Goal: Check status: Check status

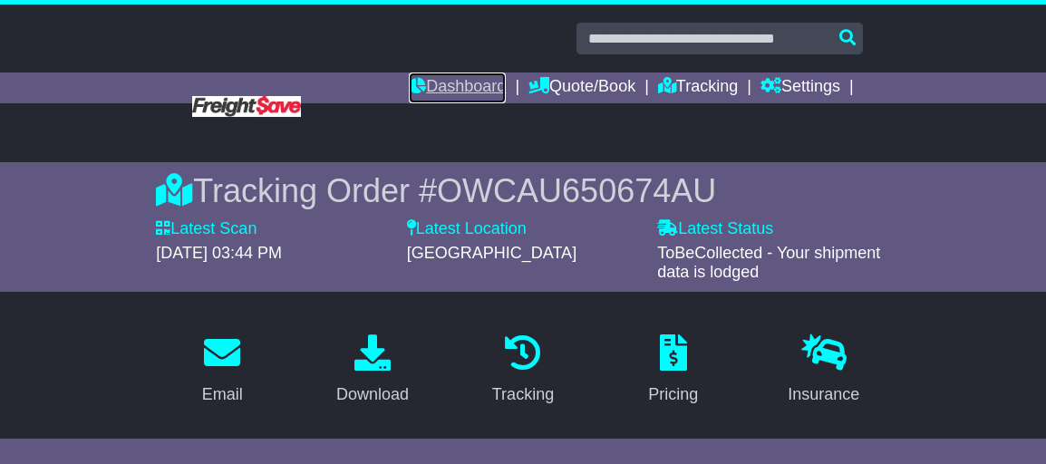
click at [465, 87] on link "Dashboard" at bounding box center [457, 88] width 97 height 31
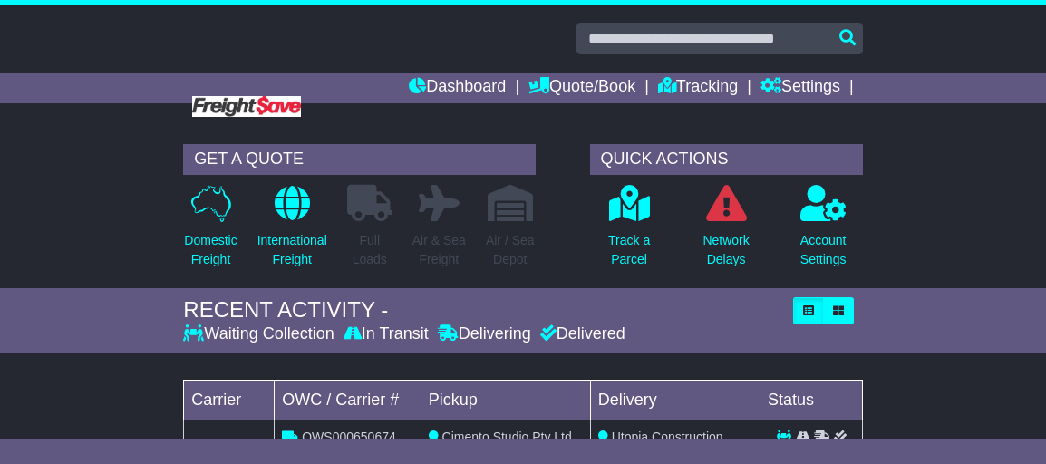
scroll to position [243, 0]
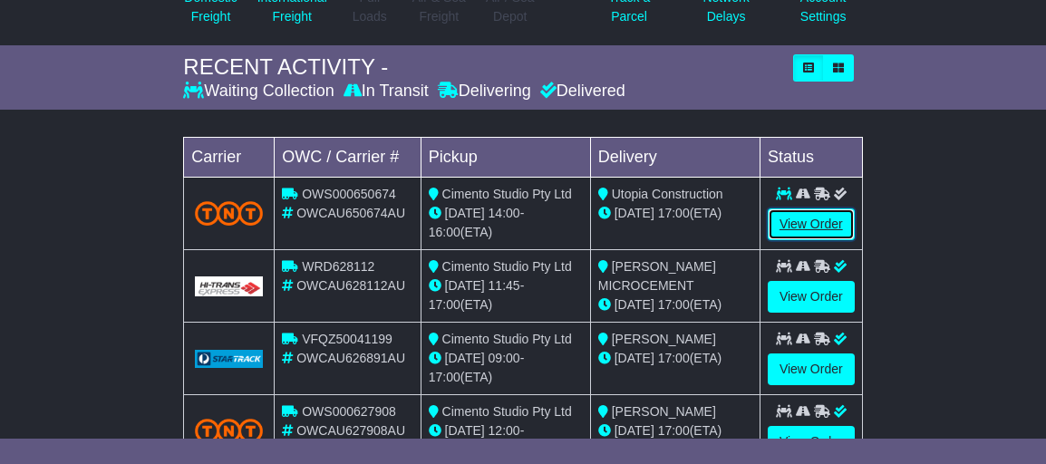
click at [801, 221] on link "View Order" at bounding box center [811, 225] width 87 height 32
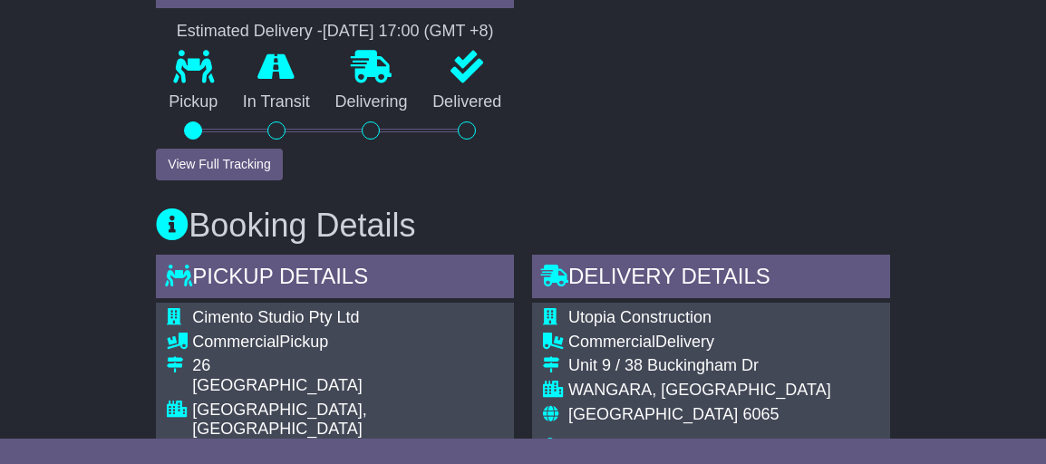
scroll to position [748, 0]
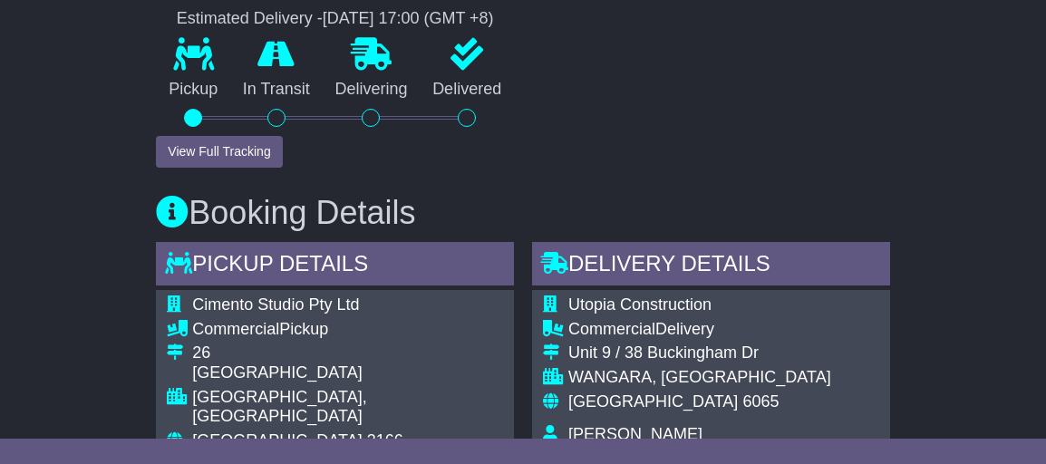
drag, startPoint x: 406, startPoint y: 209, endPoint x: 202, endPoint y: 211, distance: 204.0
click at [202, 211] on h3 "Booking Details" at bounding box center [523, 213] width 734 height 36
click at [238, 148] on button "View Full Tracking" at bounding box center [219, 152] width 126 height 32
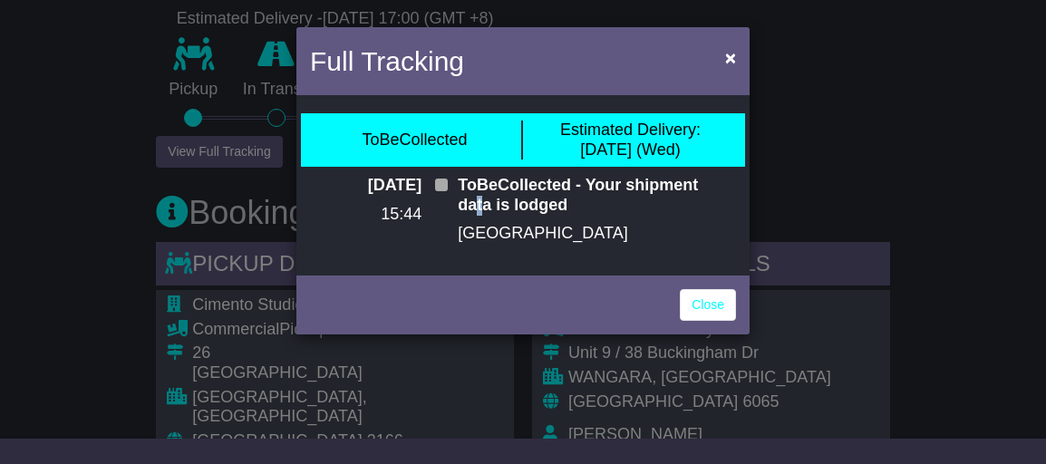
drag, startPoint x: 475, startPoint y: 208, endPoint x: 517, endPoint y: 208, distance: 41.7
click at [505, 208] on p "ToBeCollected - Your shipment data is lodged" at bounding box center [597, 195] width 278 height 39
click at [517, 208] on p "ToBeCollected - Your shipment data is lodged" at bounding box center [597, 195] width 278 height 39
click at [728, 57] on span "×" at bounding box center [730, 57] width 11 height 21
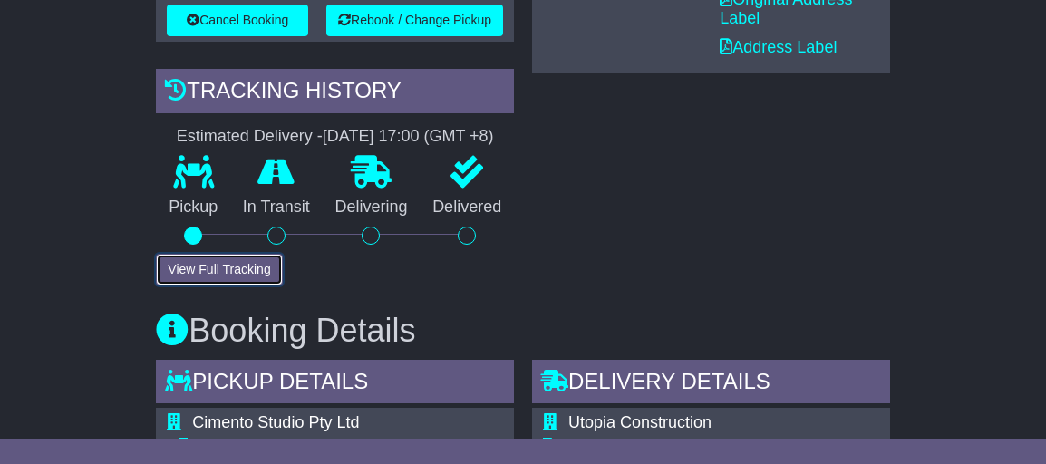
scroll to position [625, 0]
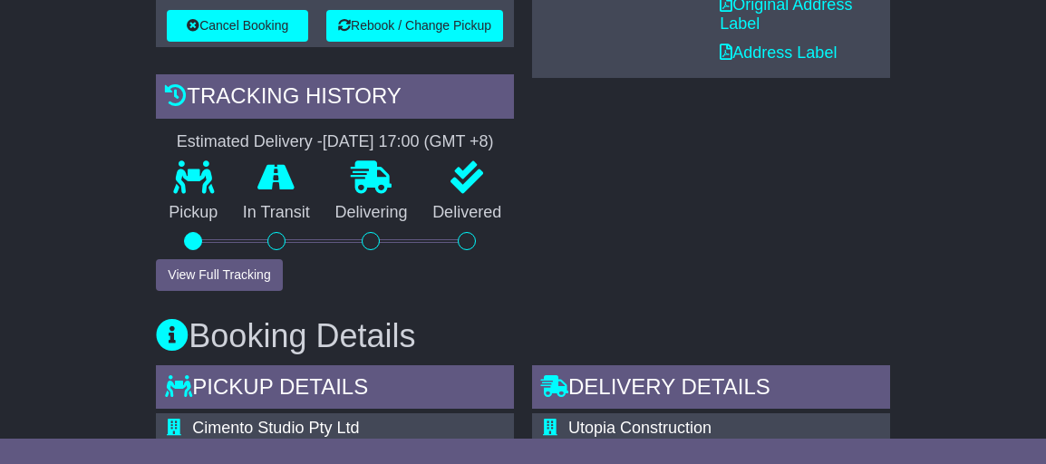
click at [674, 232] on div "Quick Actions Email Documents Download Documents Email PODs Shipping Label - A4…" at bounding box center [711, 53] width 376 height 475
click at [582, 231] on div "Quick Actions Email Documents Download Documents Email PODs Shipping Label - A4…" at bounding box center [711, 53] width 376 height 475
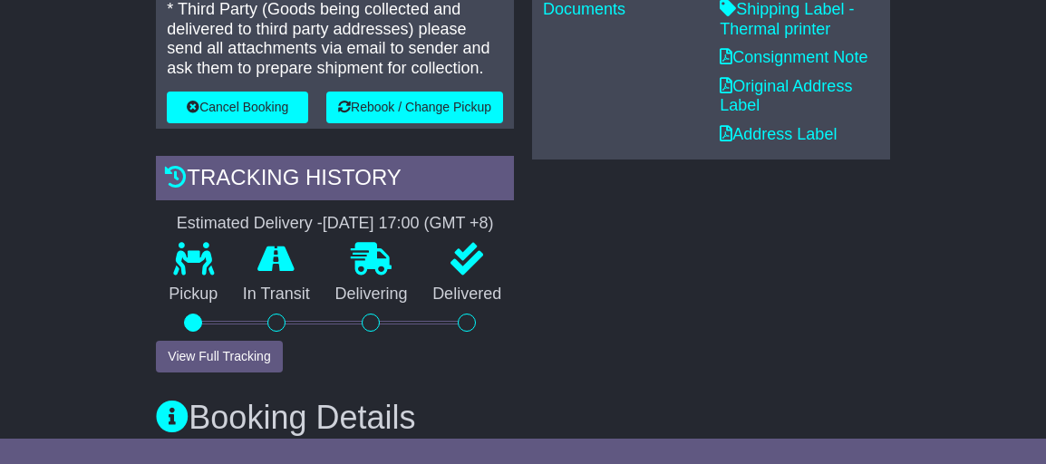
scroll to position [0, 0]
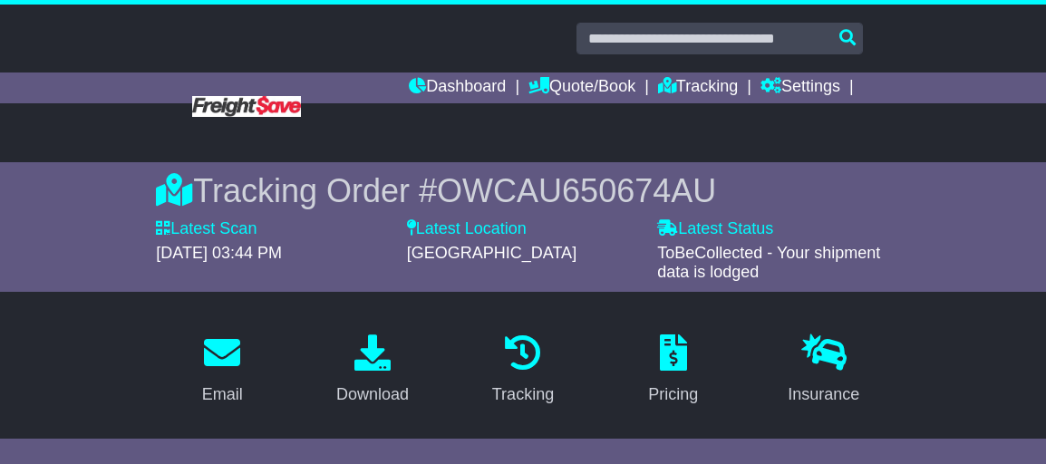
drag, startPoint x: 453, startPoint y: 257, endPoint x: 514, endPoint y: 257, distance: 60.7
click at [514, 257] on span "[GEOGRAPHIC_DATA]" at bounding box center [492, 253] width 170 height 18
drag, startPoint x: 659, startPoint y: 251, endPoint x: 776, endPoint y: 273, distance: 119.0
click at [776, 273] on div "ToBeCollected - Your shipment data is lodged" at bounding box center [773, 263] width 232 height 39
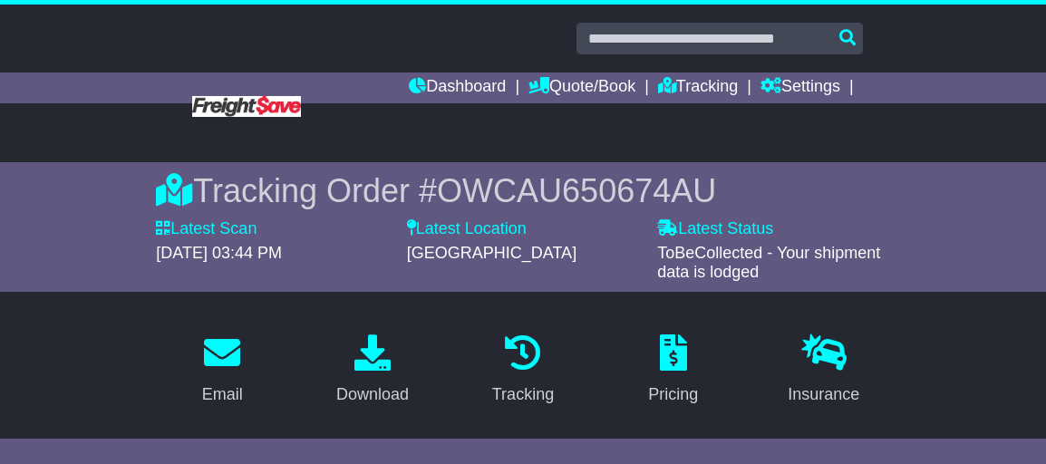
click at [776, 273] on div "ToBeCollected - Your shipment data is lodged" at bounding box center [773, 263] width 232 height 39
drag, startPoint x: 567, startPoint y: 256, endPoint x: 457, endPoint y: 256, distance: 109.7
click at [457, 256] on div "[GEOGRAPHIC_DATA]" at bounding box center [523, 254] width 232 height 20
click at [457, 256] on span "[GEOGRAPHIC_DATA]" at bounding box center [492, 253] width 170 height 18
